Goal: Information Seeking & Learning: Learn about a topic

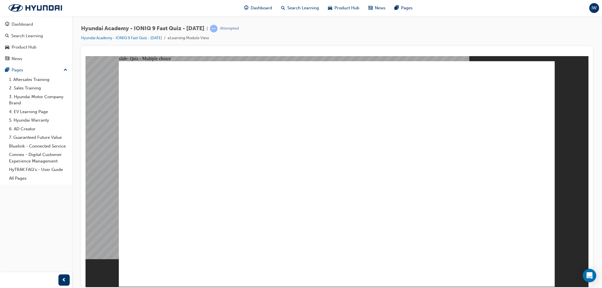
radio input "true"
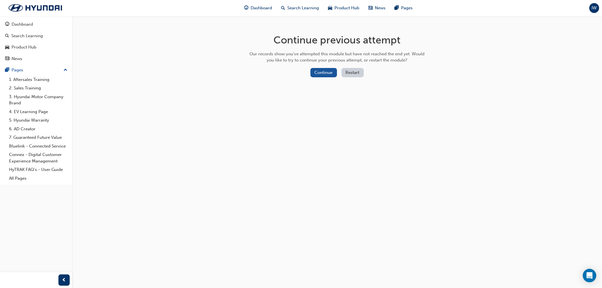
click at [353, 72] on button "Restart" at bounding box center [352, 72] width 22 height 9
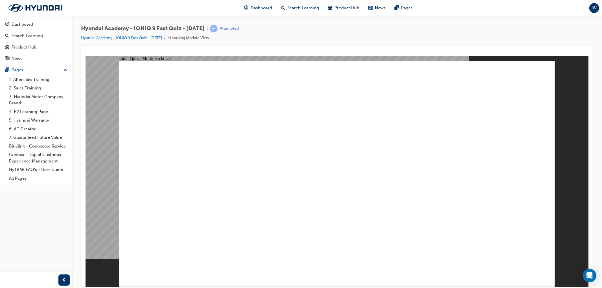
radio input "true"
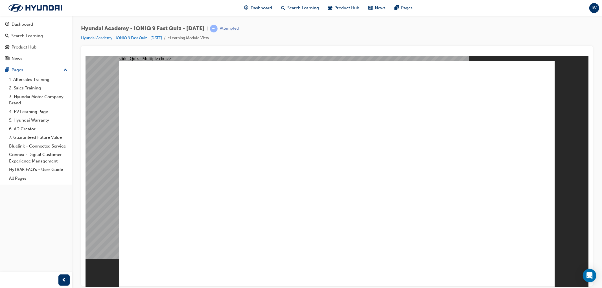
radio input "true"
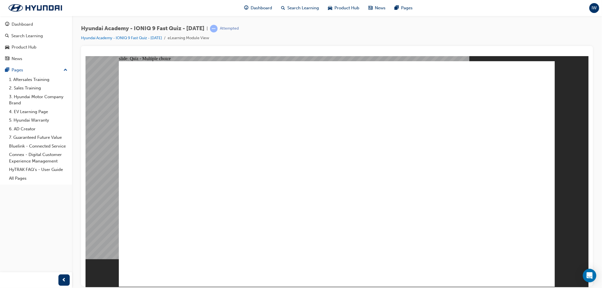
radio input "true"
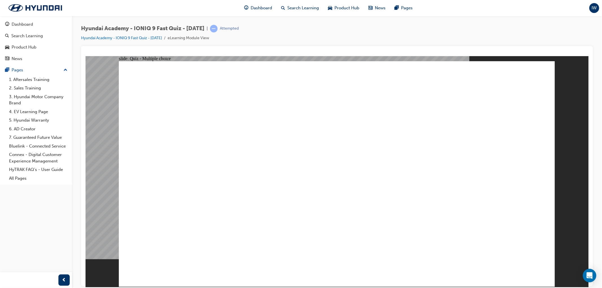
radio input "true"
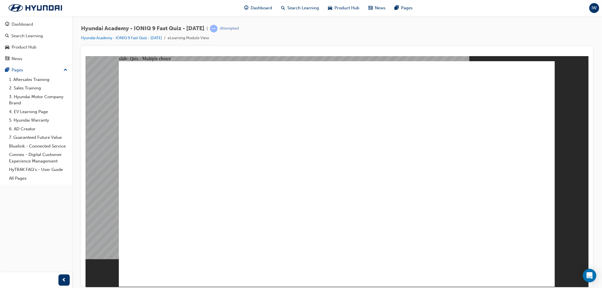
radio input "true"
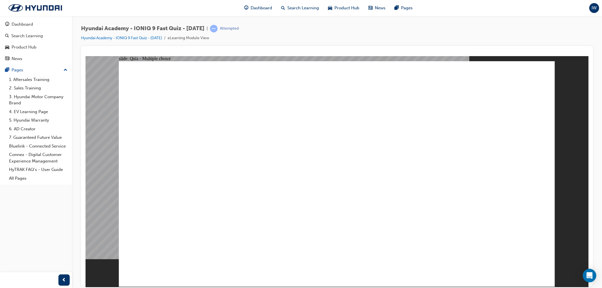
checkbox input "true"
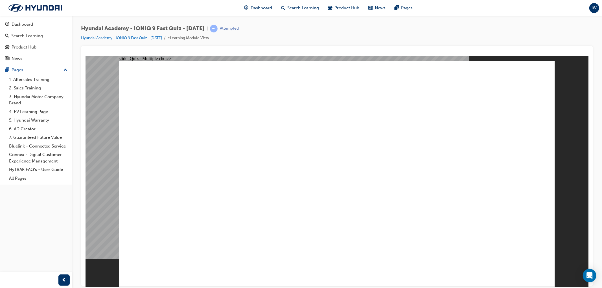
radio input "true"
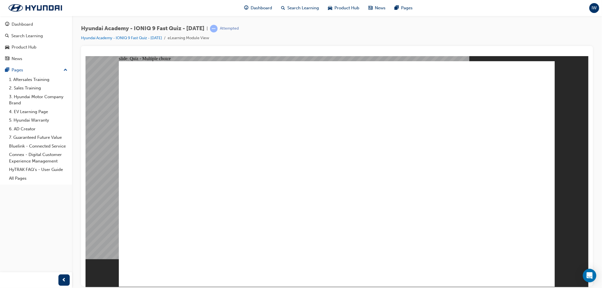
radio input "true"
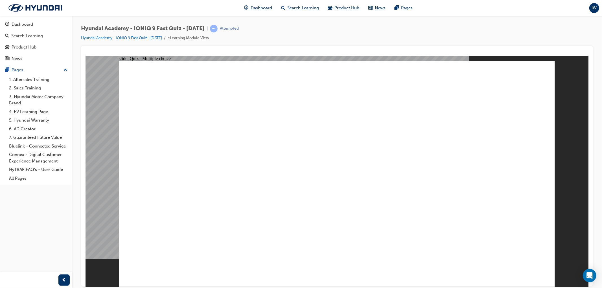
checkbox input "true"
drag, startPoint x: 322, startPoint y: 260, endPoint x: 321, endPoint y: 257, distance: 3.2
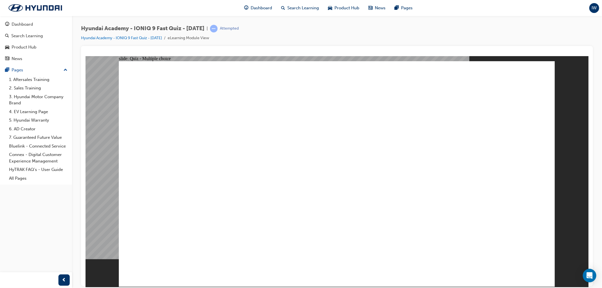
checkbox input "true"
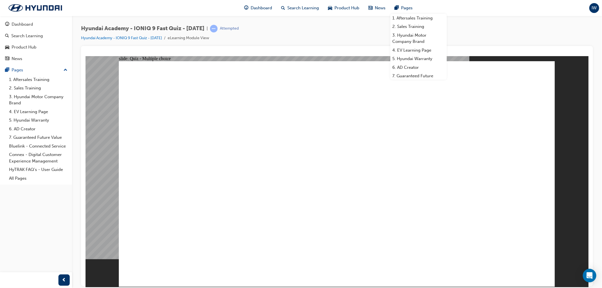
radio input "true"
drag, startPoint x: 307, startPoint y: 211, endPoint x: 288, endPoint y: 215, distance: 18.5
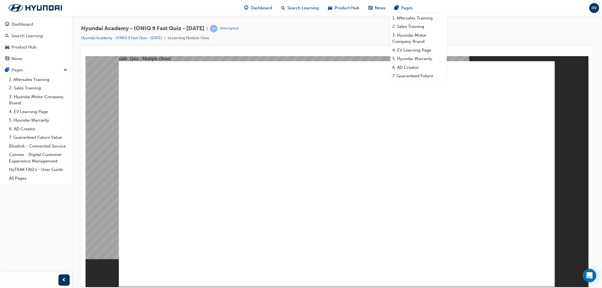
radio input "false"
radio input "true"
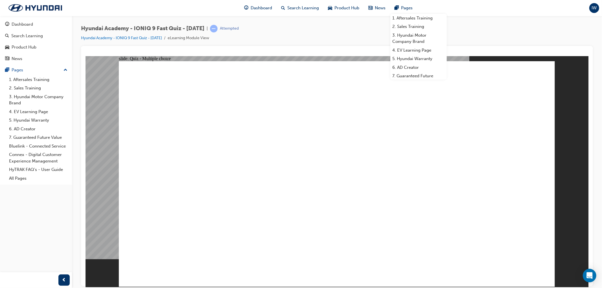
radio input "true"
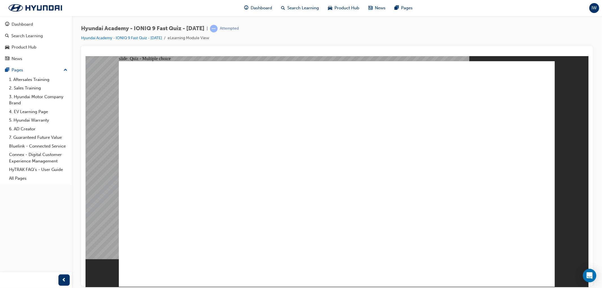
radio input "true"
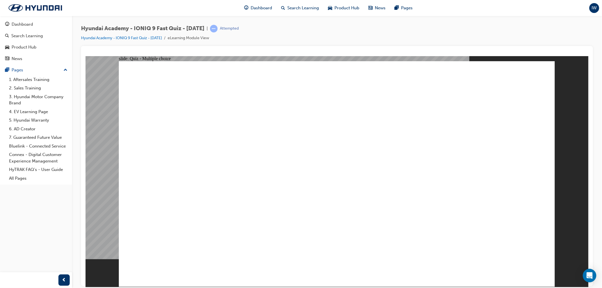
radio input "true"
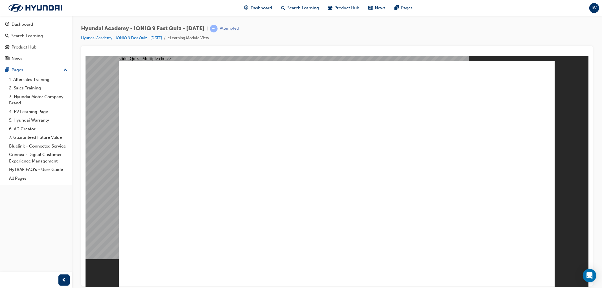
radio input "true"
drag, startPoint x: 480, startPoint y: 91, endPoint x: 176, endPoint y: 90, distance: 303.7
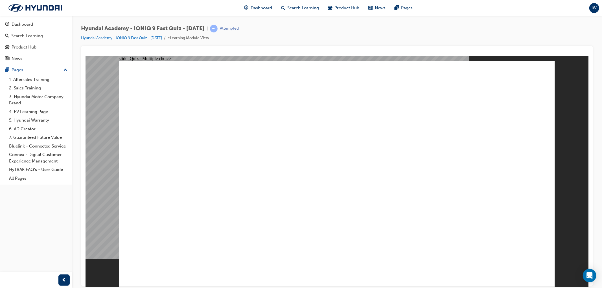
radio input "true"
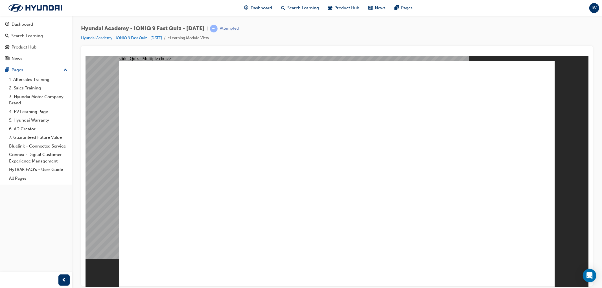
radio input "true"
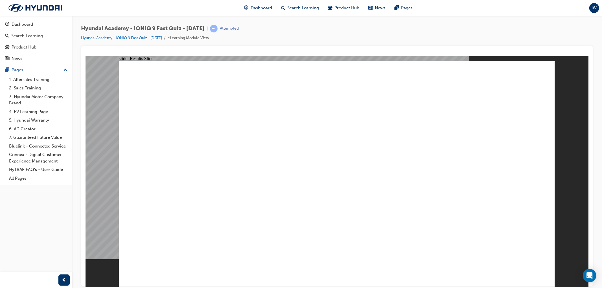
radio input "true"
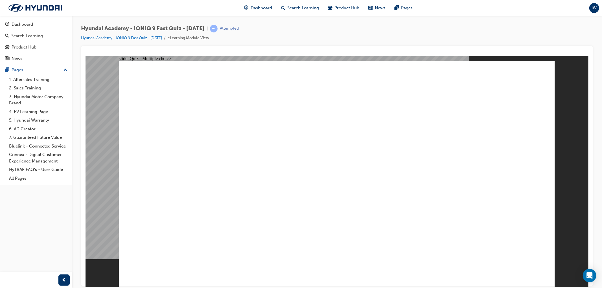
radio input "true"
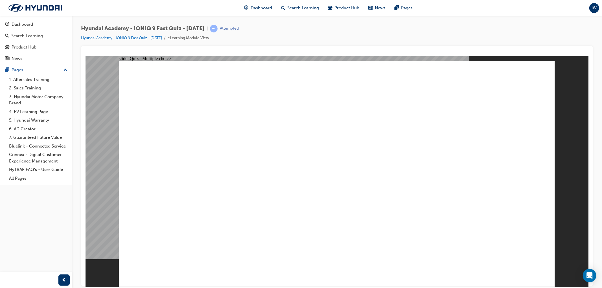
radio input "true"
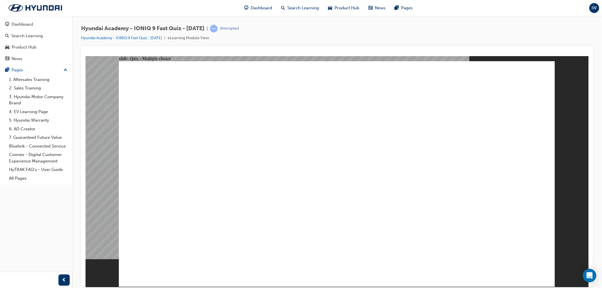
radio input "true"
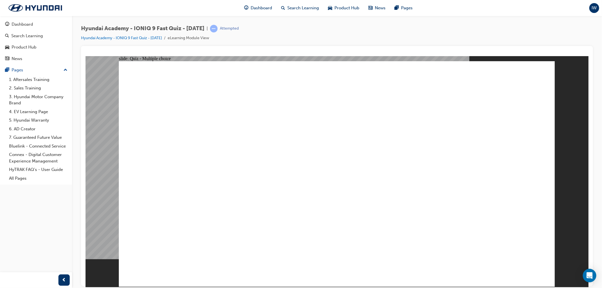
radio input "true"
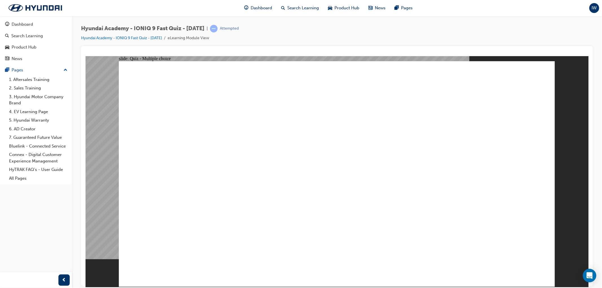
radio input "true"
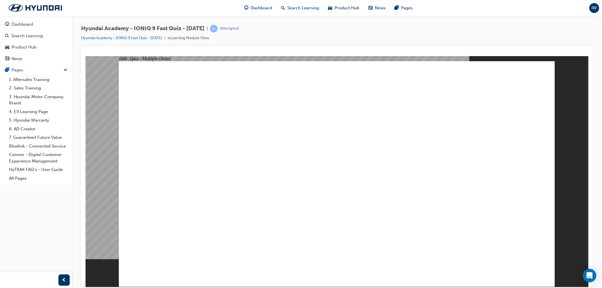
checkbox input "true"
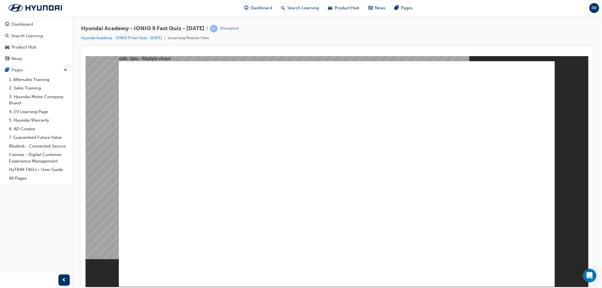
radio input "true"
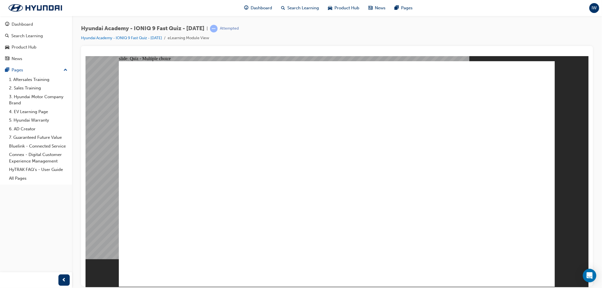
radio input "true"
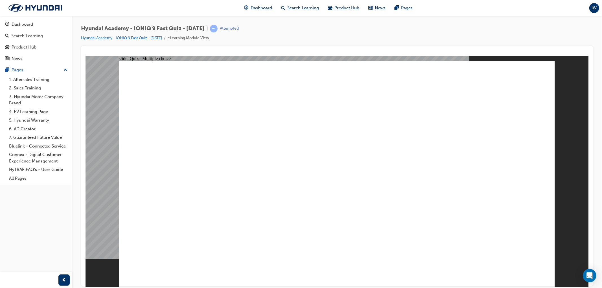
checkbox input "true"
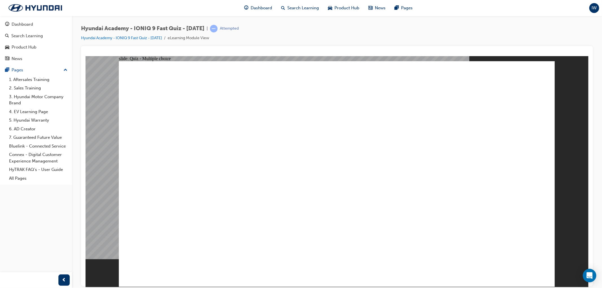
checkbox input "true"
radio input "true"
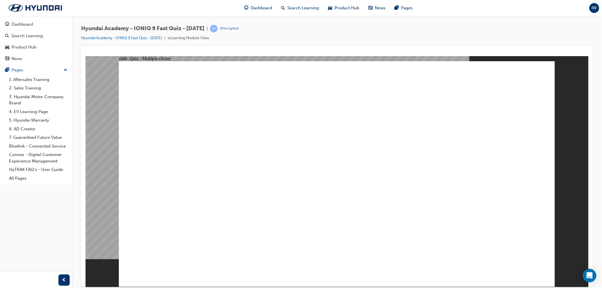
radio input "true"
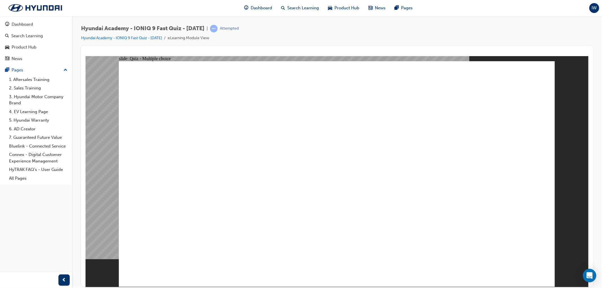
drag, startPoint x: 349, startPoint y: 212, endPoint x: 339, endPoint y: 208, distance: 11.0
radio input "true"
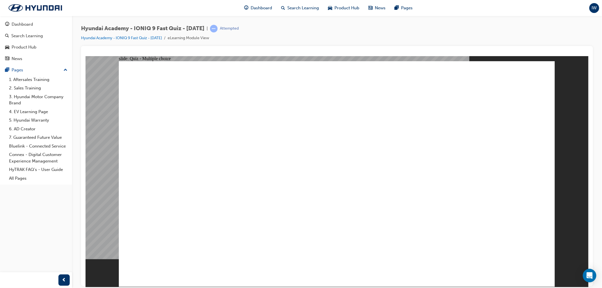
radio input "true"
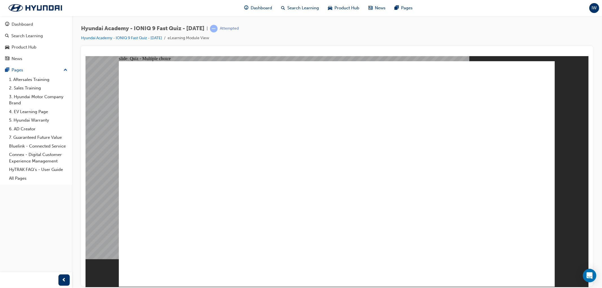
radio input "true"
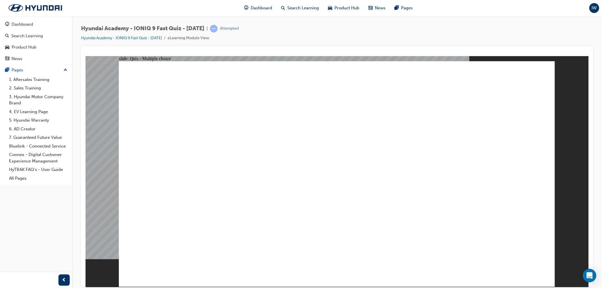
radio input "true"
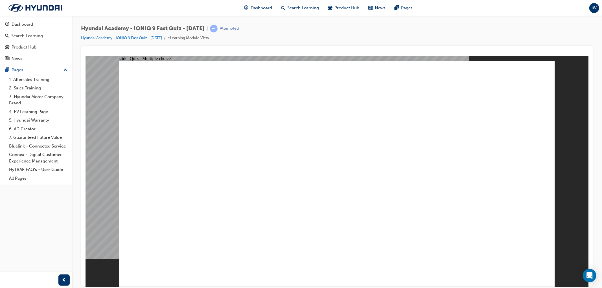
radio input "false"
radio input "true"
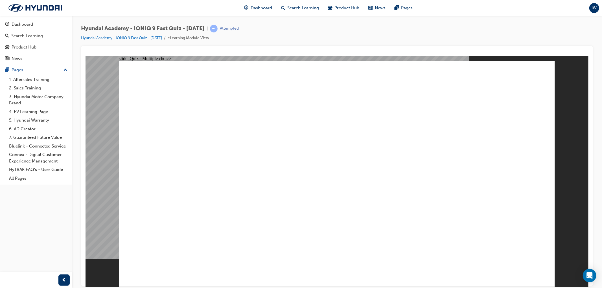
radio input "true"
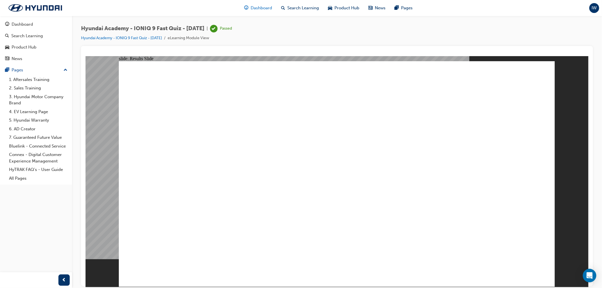
click at [258, 12] on div "Dashboard" at bounding box center [258, 8] width 37 height 12
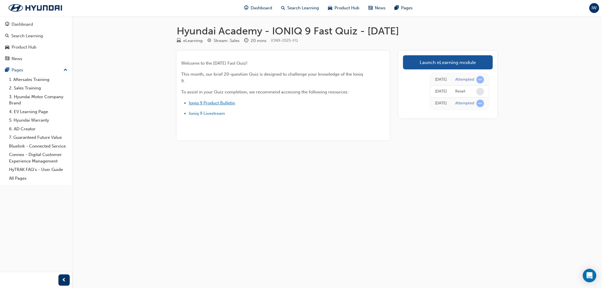
click at [221, 102] on span "Ioniq 9 Product Bulletin" at bounding box center [212, 102] width 46 height 5
